Goal: Task Accomplishment & Management: Manage account settings

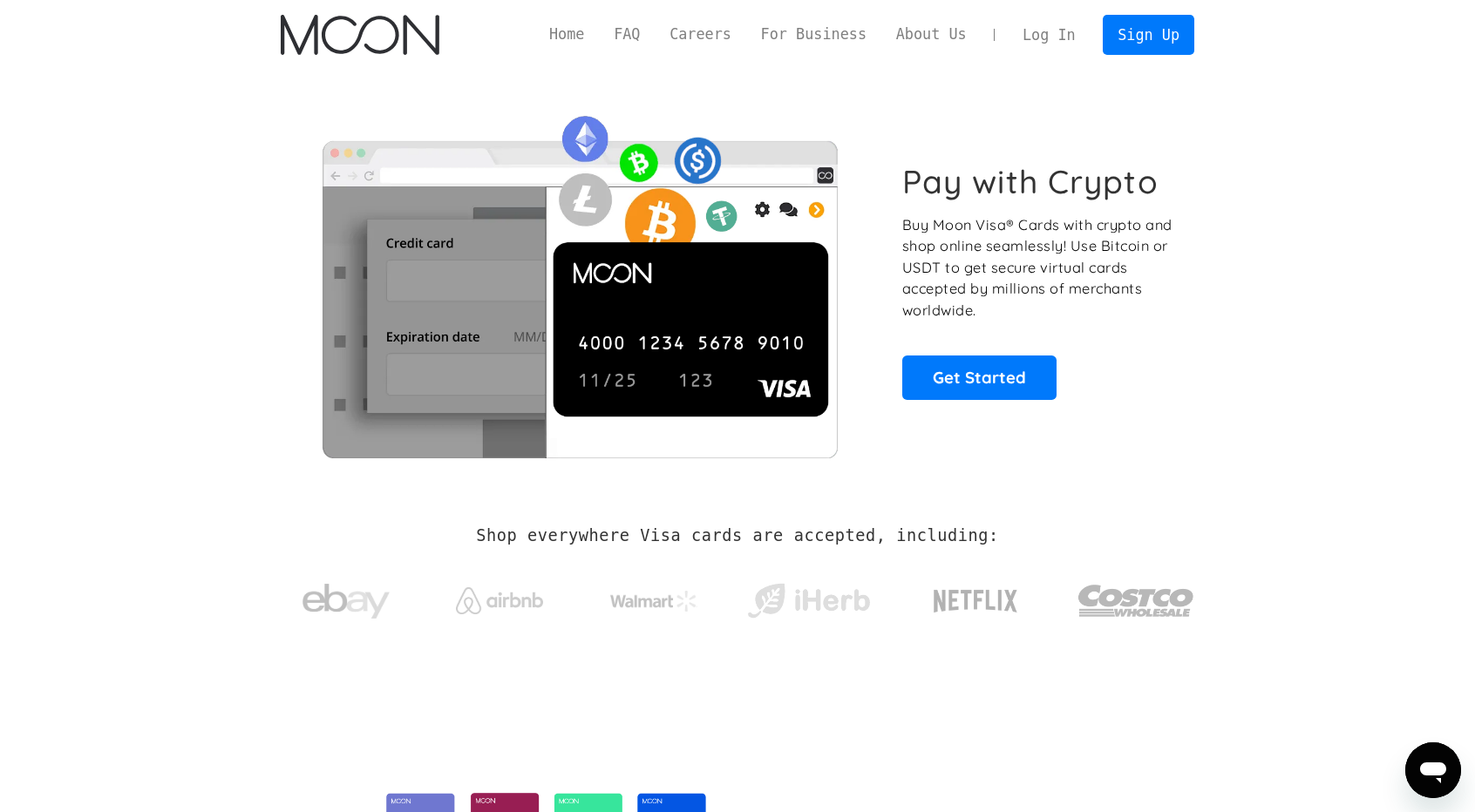
click at [1037, 38] on link "Log In" at bounding box center [1048, 35] width 82 height 38
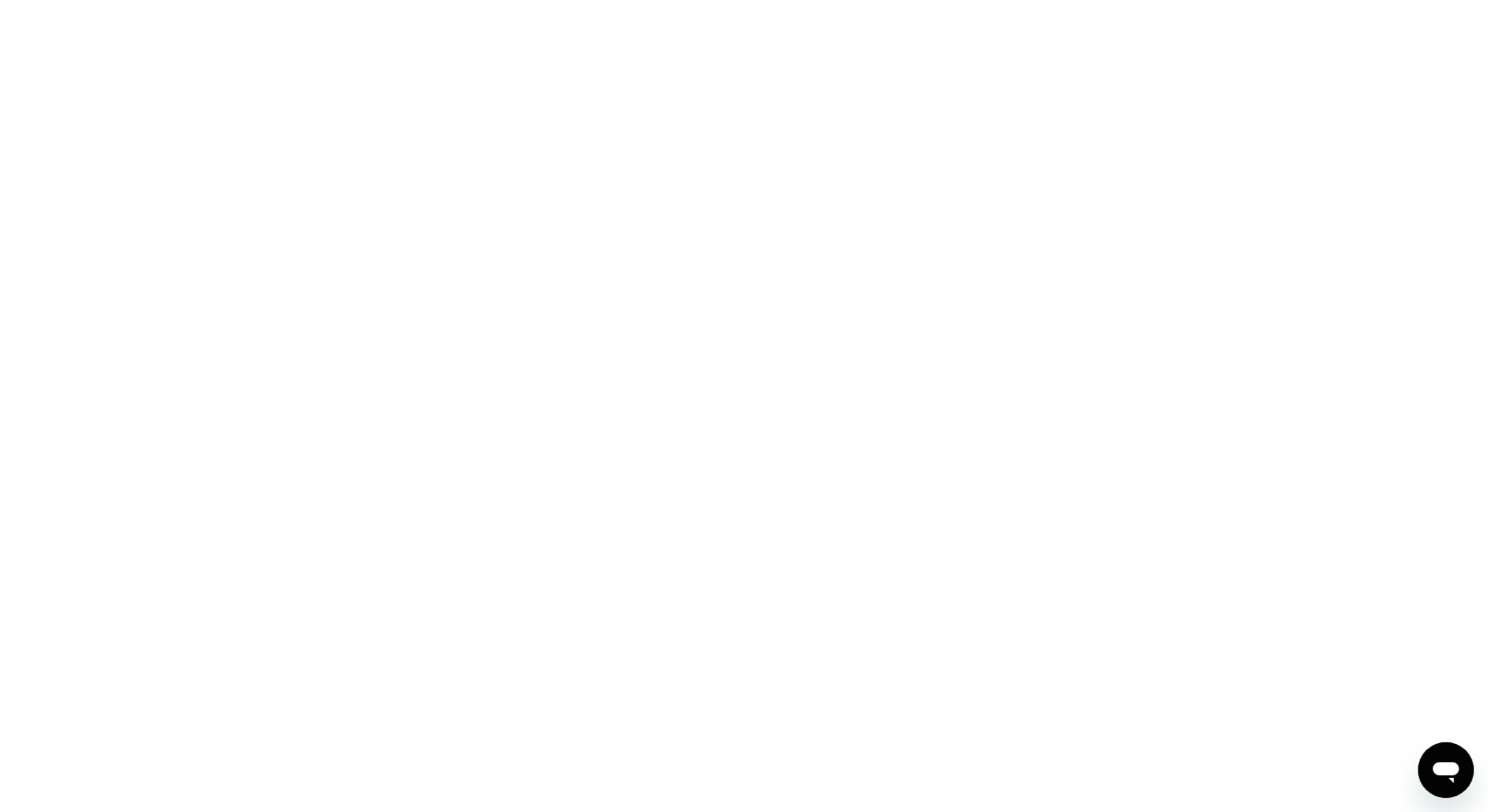
click at [448, 360] on div at bounding box center [744, 406] width 1488 height 812
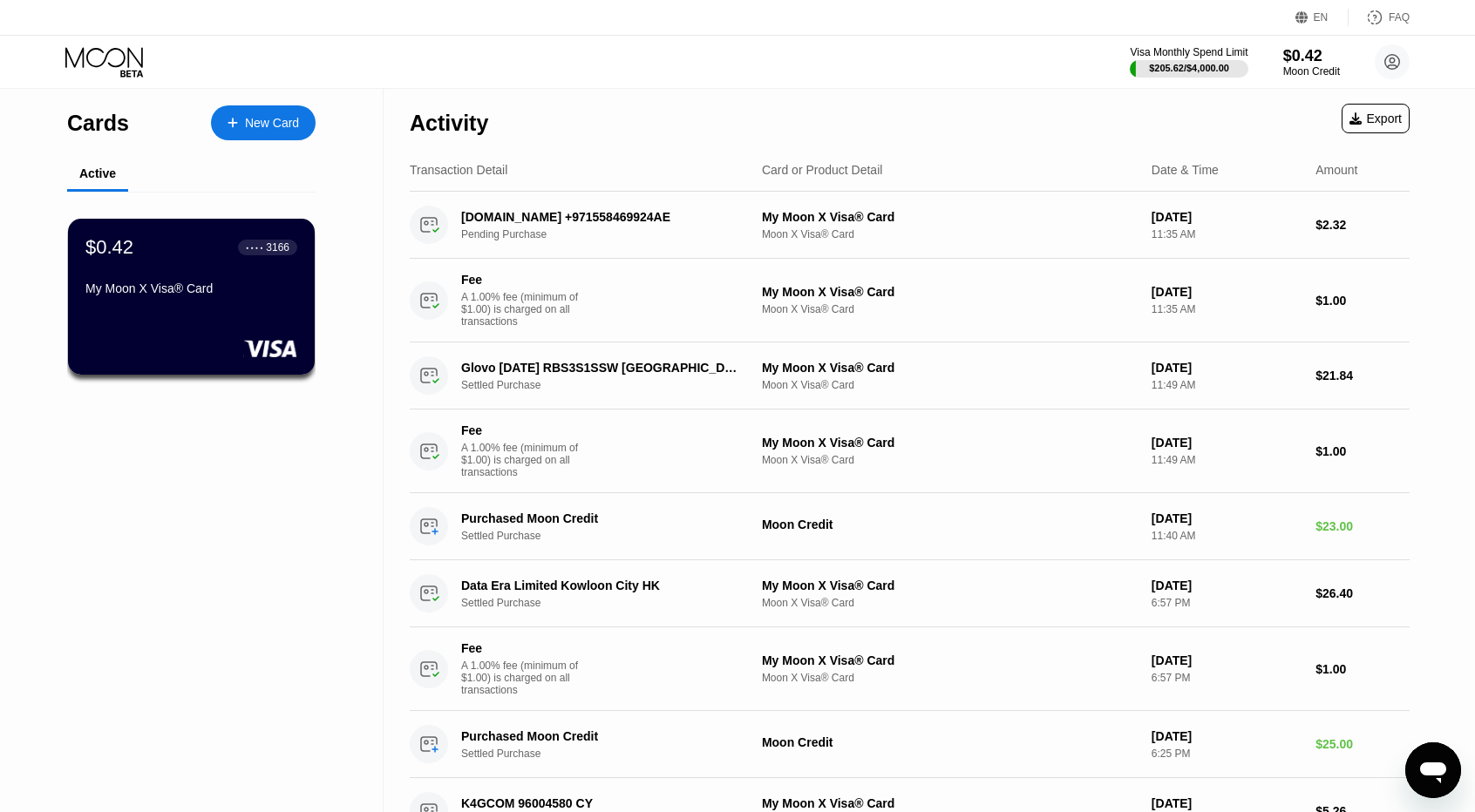
click at [268, 280] on div "$0.42 ● ● ● ● 3166 My Moon X Visa® Card" at bounding box center [191, 269] width 212 height 67
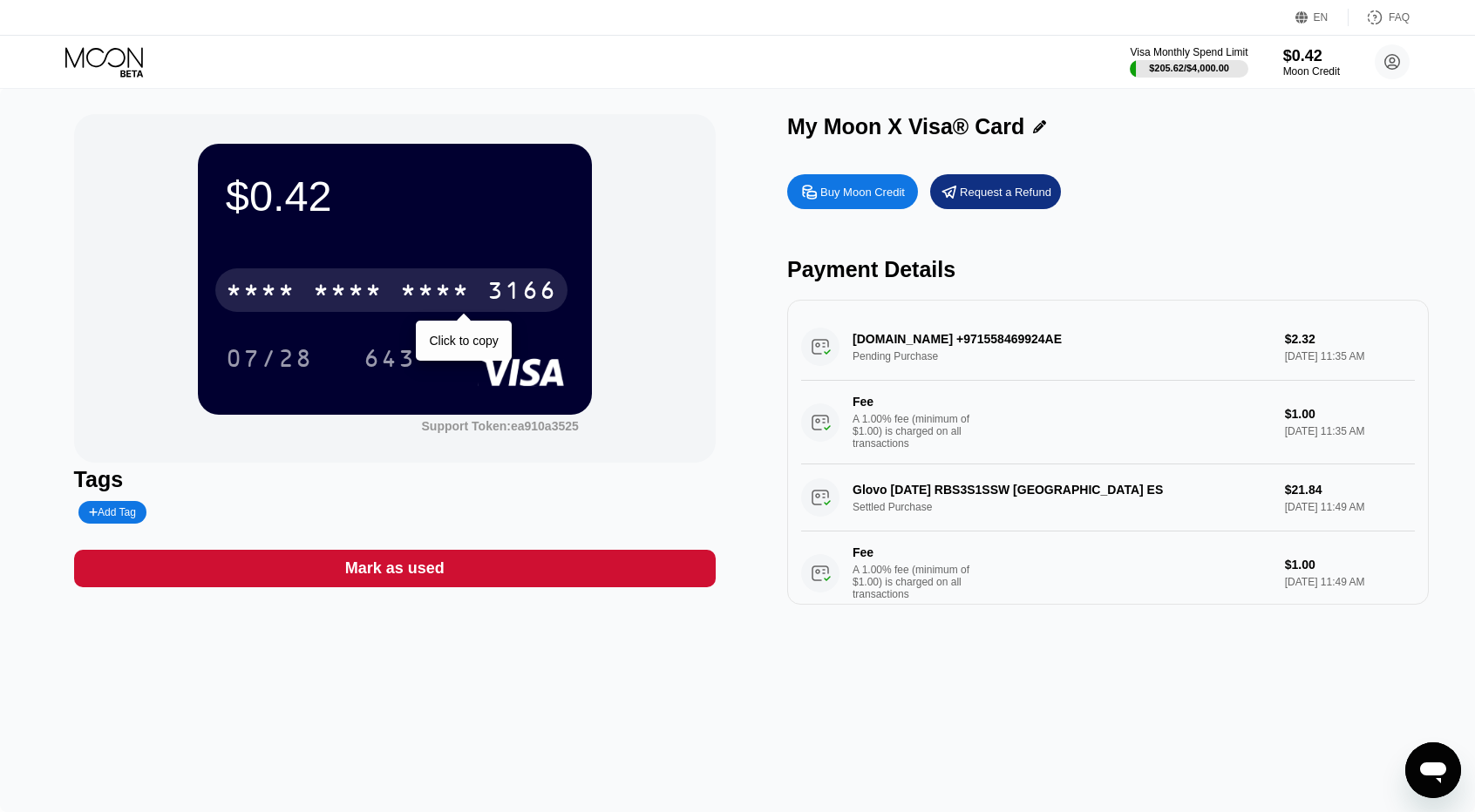
click at [378, 288] on div "* * * *" at bounding box center [348, 292] width 70 height 28
